Goal: Transaction & Acquisition: Purchase product/service

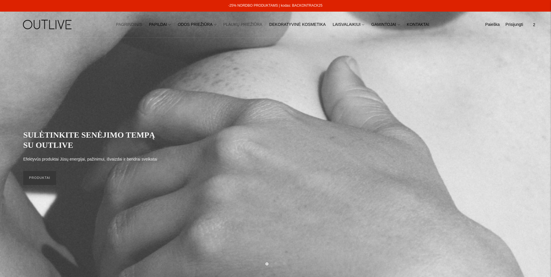
scroll to position [87, 0]
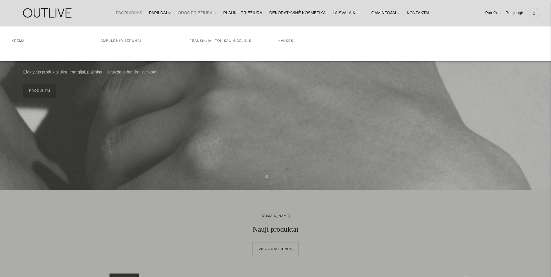
click at [211, 11] on link "ODOS PRIEŽIŪRA" at bounding box center [197, 13] width 39 height 13
click at [166, 13] on link "PAPILDAI" at bounding box center [160, 13] width 22 height 13
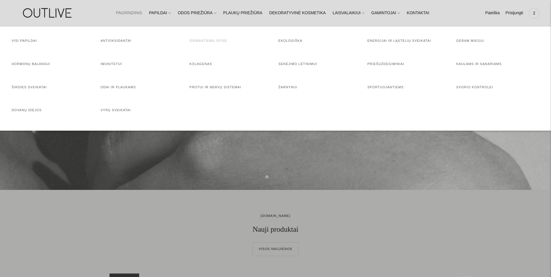
click at [208, 40] on link "Dirbantiems ofise" at bounding box center [208, 40] width 38 height 3
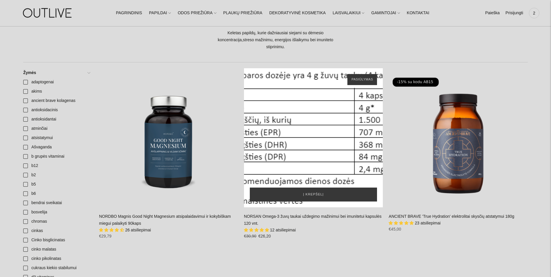
click at [322, 148] on div "NORSAN Omega-3 žuvų taukai uždegimo mažinimui bei imunitetui kapsulės 120 vnt.\a" at bounding box center [313, 137] width 139 height 139
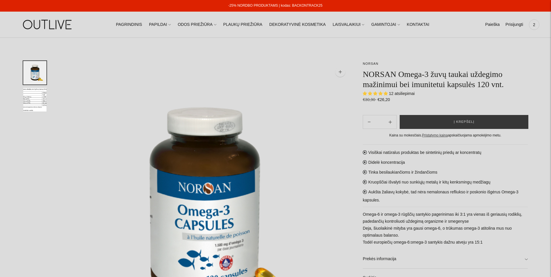
select select "**********"
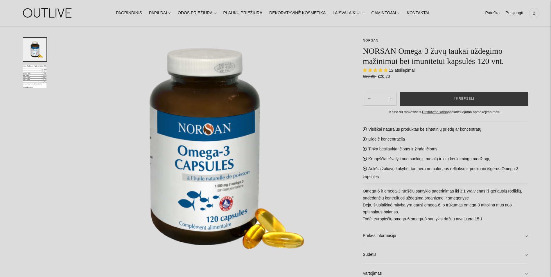
scroll to position [87, 0]
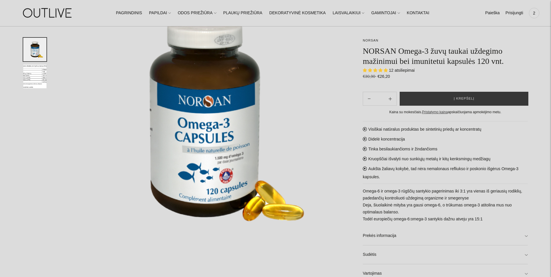
click at [501, 62] on h1 "NORSAN Omega-3 žuvų taukai uždegimo mažinimui bei imunitetui kapsulės 120 vnt." at bounding box center [445, 56] width 165 height 20
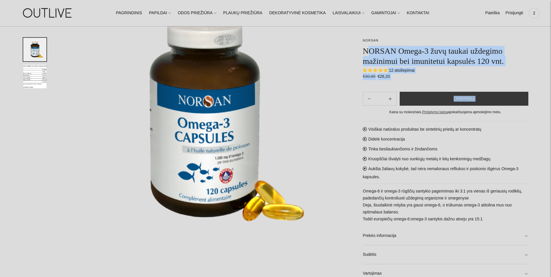
drag, startPoint x: 362, startPoint y: 49, endPoint x: 366, endPoint y: 49, distance: 4.9
click at [366, 49] on div "**********" at bounding box center [439, 250] width 177 height 553
click at [366, 49] on h1 "NORSAN Omega-3 žuvų taukai uždegimo mažinimui bei imunitetui kapsulės 120 vnt." at bounding box center [445, 56] width 165 height 20
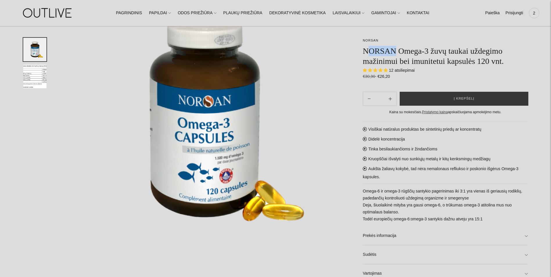
drag, startPoint x: 366, startPoint y: 49, endPoint x: 398, endPoint y: 49, distance: 31.7
click at [398, 49] on h1 "NORSAN Omega-3 žuvų taukai uždegimo mažinimui bei imunitetui kapsulės 120 vnt." at bounding box center [445, 56] width 165 height 20
drag, startPoint x: 398, startPoint y: 49, endPoint x: 366, endPoint y: 51, distance: 32.0
click at [366, 51] on h1 "NORSAN Omega-3 žuvų taukai uždegimo mažinimui bei imunitetui kapsulės 120 vnt." at bounding box center [445, 56] width 165 height 20
drag, startPoint x: 366, startPoint y: 51, endPoint x: 427, endPoint y: 48, distance: 61.6
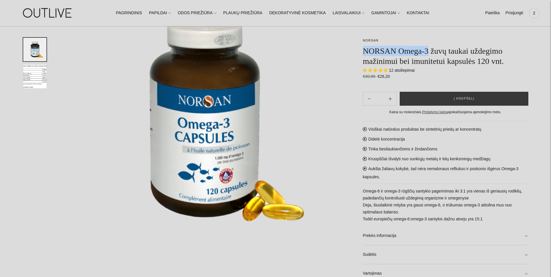
click at [427, 48] on h1 "NORSAN Omega-3 žuvų taukai uždegimo mažinimui bei imunitetui kapsulės 120 vnt." at bounding box center [445, 56] width 165 height 20
copy h1 "NORSAN Omega-3"
